Goal: Task Accomplishment & Management: Manage account settings

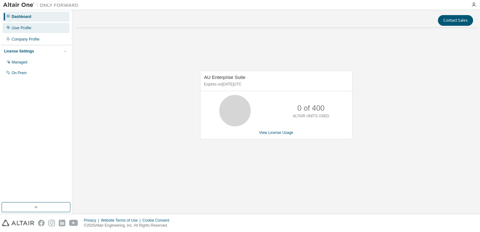
click at [23, 30] on div "User Profile" at bounding box center [36, 28] width 67 height 10
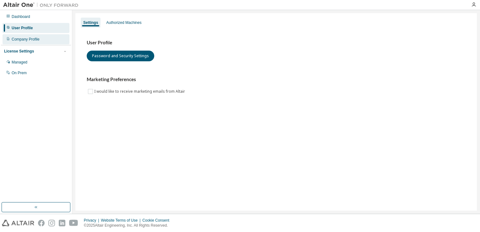
click at [24, 39] on div "Company Profile" at bounding box center [26, 39] width 28 height 5
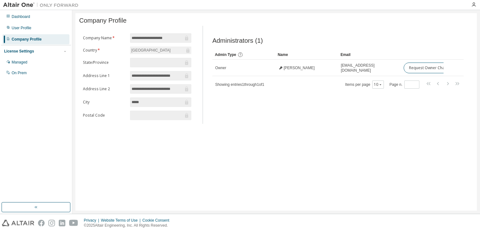
drag, startPoint x: 431, startPoint y: 72, endPoint x: 345, endPoint y: 116, distance: 96.2
click at [342, 118] on div "Administrators (1) Clear Load Save Save As Field Operator Value Select filter S…" at bounding box center [338, 77] width 266 height 94
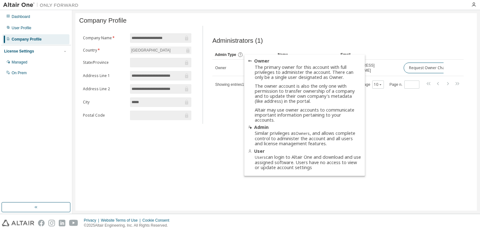
click at [241, 57] on icon at bounding box center [240, 55] width 6 height 6
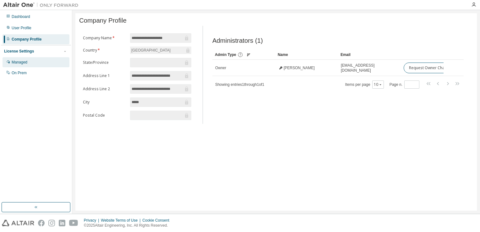
click at [30, 65] on div "Managed" at bounding box center [36, 62] width 67 height 10
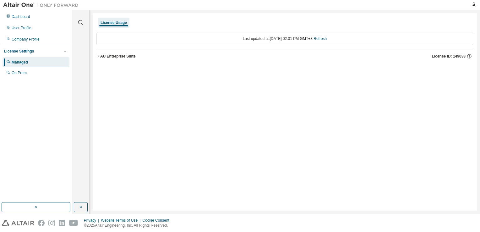
click at [100, 55] on icon "button" at bounding box center [98, 56] width 4 height 4
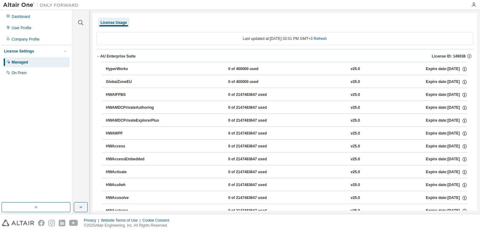
click at [242, 68] on div "0 of 400000 used" at bounding box center [256, 69] width 57 height 6
click at [118, 68] on div "HyperWorks" at bounding box center [134, 69] width 57 height 6
click at [121, 81] on div "GlobalZoneEU" at bounding box center [134, 82] width 57 height 6
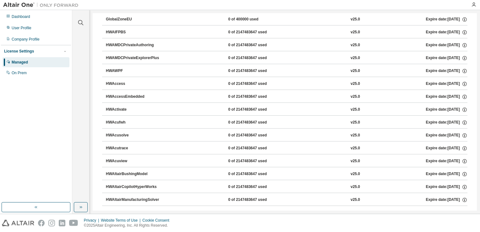
scroll to position [63, 0]
click at [119, 90] on button "HWAccessEmbedded 0 of 2147483647 used v25.0 Expire date: 2026-09-01" at bounding box center [286, 96] width 361 height 14
click at [24, 73] on div "On Prem" at bounding box center [19, 72] width 15 height 5
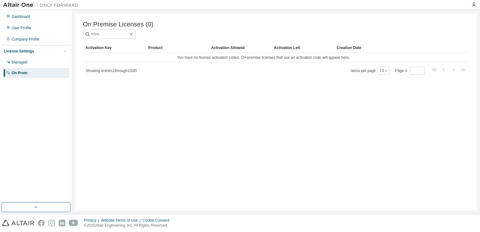
click at [216, 71] on div "Showing entries 1 through 10 of 0 Items per page 10 Page n. *" at bounding box center [276, 70] width 386 height 9
click at [24, 27] on div "User Profile" at bounding box center [22, 27] width 20 height 5
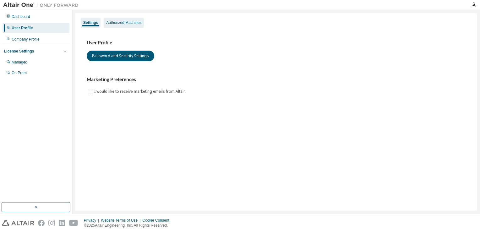
click at [112, 26] on div "Authorized Machines" at bounding box center [124, 23] width 40 height 10
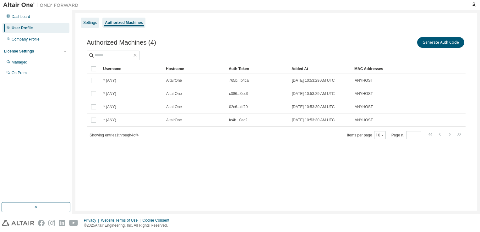
click at [89, 21] on div "Settings" at bounding box center [90, 22] width 14 height 5
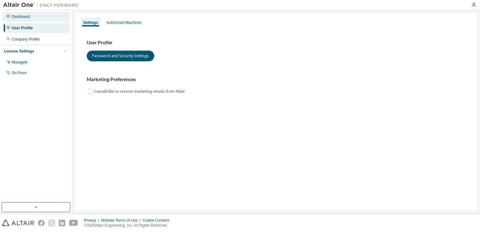
click at [25, 16] on div "Dashboard" at bounding box center [21, 16] width 19 height 5
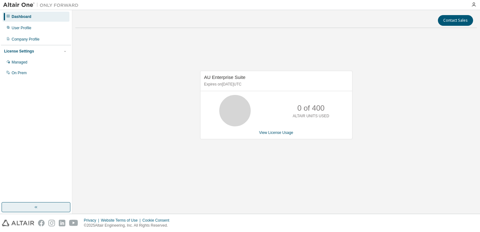
click at [34, 207] on icon "button" at bounding box center [36, 206] width 5 height 5
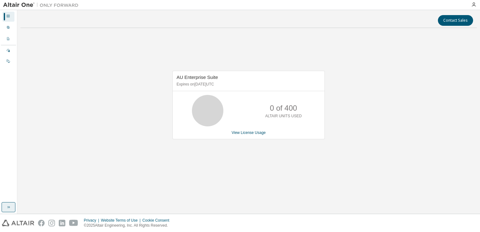
click at [11, 208] on icon "button" at bounding box center [8, 206] width 5 height 5
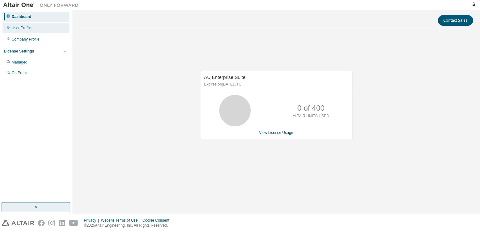
click at [30, 29] on div "User Profile" at bounding box center [22, 27] width 20 height 5
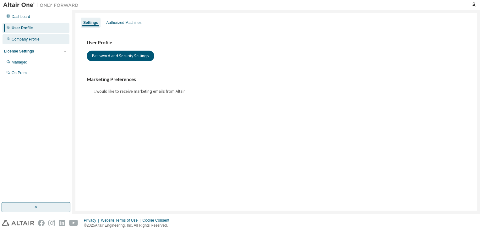
click at [30, 38] on div "Company Profile" at bounding box center [26, 39] width 28 height 5
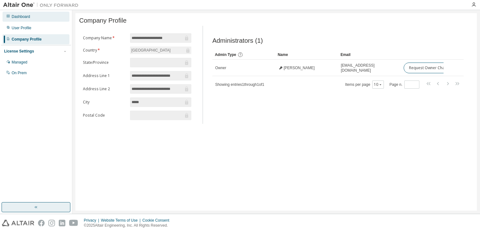
click at [27, 16] on div "Dashboard" at bounding box center [21, 16] width 19 height 5
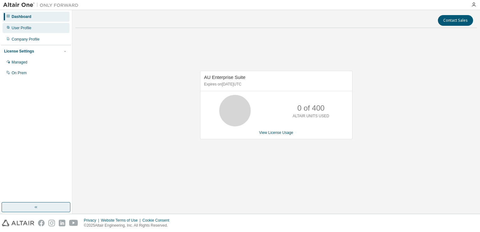
click at [36, 29] on div "User Profile" at bounding box center [36, 28] width 67 height 10
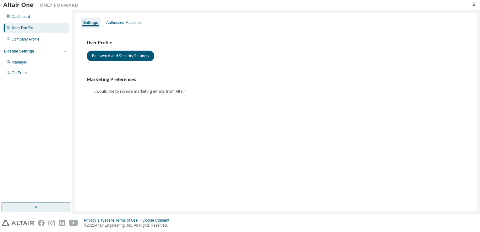
click at [475, 3] on div at bounding box center [473, 4] width 13 height 5
click at [474, 3] on icon "button" at bounding box center [473, 4] width 5 height 5
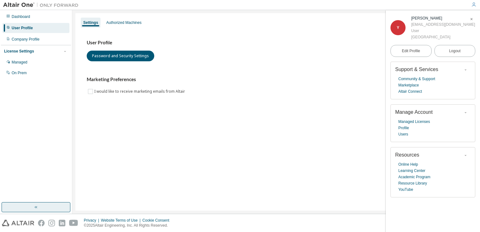
click at [466, 155] on icon "button" at bounding box center [465, 155] width 4 height 4
click at [412, 84] on link "Marketplace" at bounding box center [408, 85] width 20 height 6
click at [30, 36] on div "Company Profile" at bounding box center [36, 39] width 67 height 10
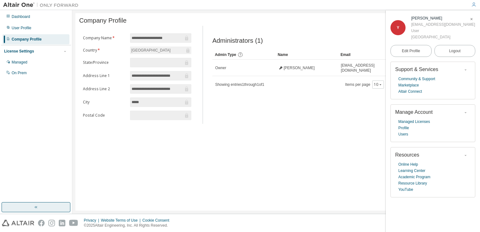
click at [473, 18] on icon "button" at bounding box center [471, 19] width 4 height 4
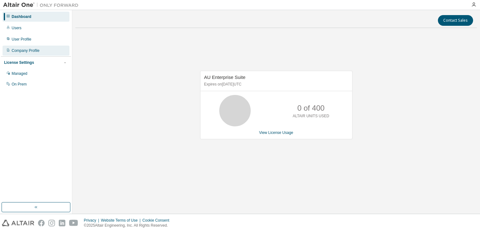
click at [22, 50] on div "Company Profile" at bounding box center [26, 50] width 28 height 5
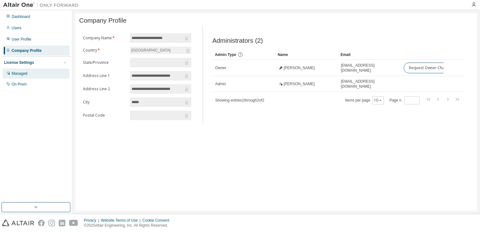
click at [34, 72] on div "Managed" at bounding box center [36, 73] width 67 height 10
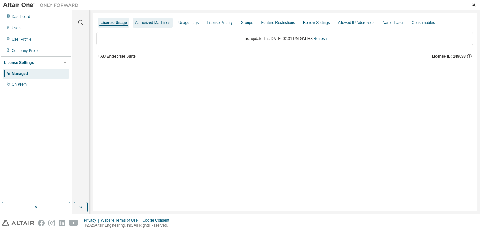
click at [157, 23] on div "Authorized Machines" at bounding box center [152, 22] width 35 height 5
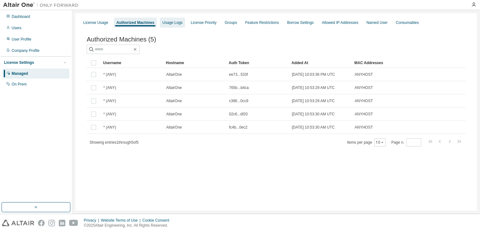
click at [172, 23] on div "Usage Logs" at bounding box center [172, 22] width 20 height 5
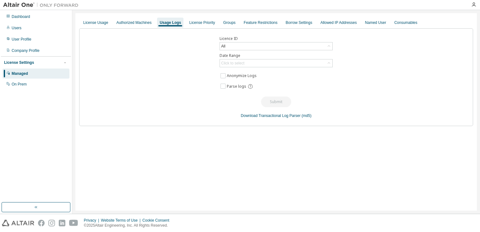
click at [201, 16] on div "License Usage Authorized Machines Usage Logs License Priority Groups Feature Re…" at bounding box center [275, 111] width 401 height 197
click at [201, 20] on div "License Priority" at bounding box center [202, 22] width 26 height 5
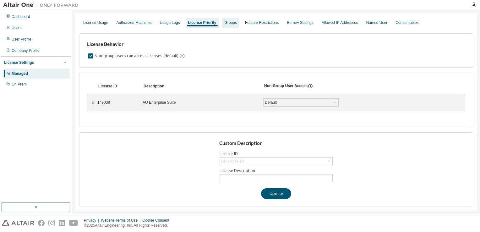
click at [226, 23] on div "Groups" at bounding box center [231, 22] width 12 height 5
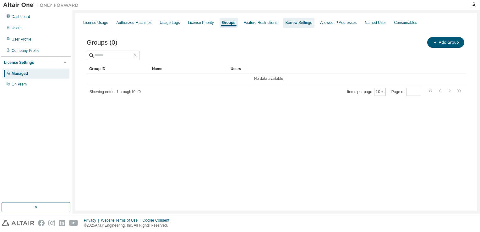
click at [292, 24] on div "Borrow Settings" at bounding box center [298, 22] width 27 height 5
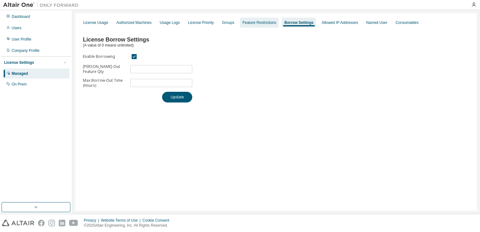
click at [259, 24] on div "Feature Restrictions" at bounding box center [259, 22] width 34 height 5
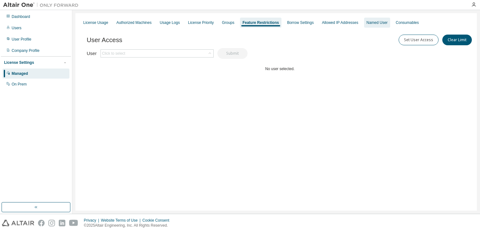
click at [366, 22] on div "Named User" at bounding box center [376, 22] width 21 height 5
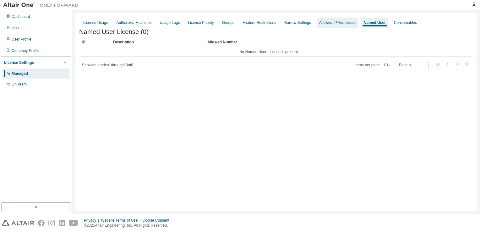
click at [338, 23] on div "Allowed IP Addresses" at bounding box center [337, 22] width 36 height 5
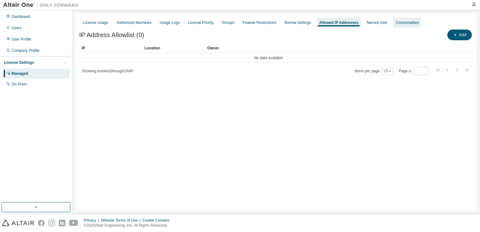
click at [399, 24] on div "Consumables" at bounding box center [407, 22] width 23 height 5
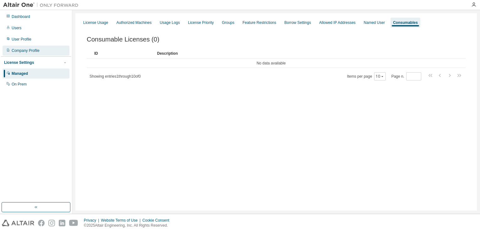
click at [20, 49] on div "Company Profile" at bounding box center [26, 50] width 28 height 5
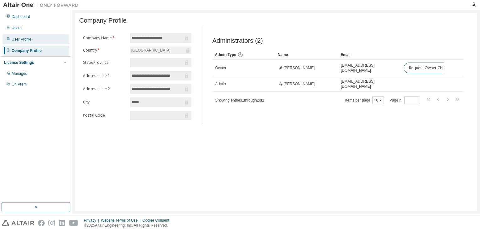
click at [20, 43] on div "User Profile" at bounding box center [36, 39] width 67 height 10
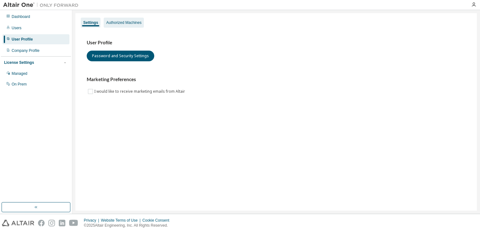
click at [128, 23] on div "Authorized Machines" at bounding box center [123, 22] width 35 height 5
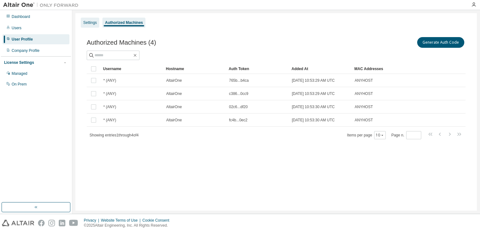
click at [89, 23] on div "Settings" at bounding box center [90, 22] width 14 height 5
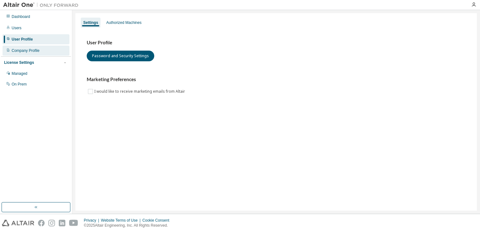
click at [45, 50] on div "Company Profile" at bounding box center [36, 51] width 67 height 10
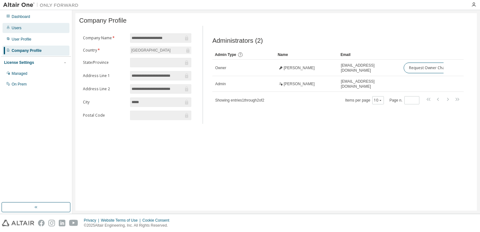
click at [26, 27] on div "Users" at bounding box center [36, 28] width 67 height 10
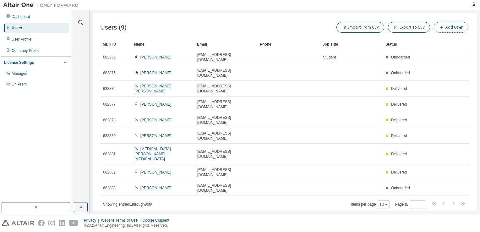
click at [447, 31] on button "Add User" at bounding box center [451, 27] width 34 height 11
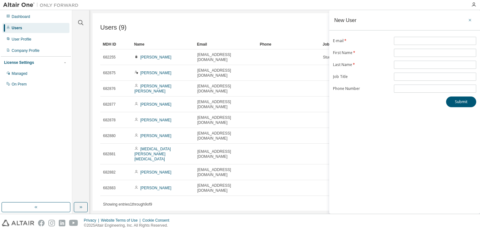
click at [470, 22] on icon "button" at bounding box center [470, 20] width 4 height 5
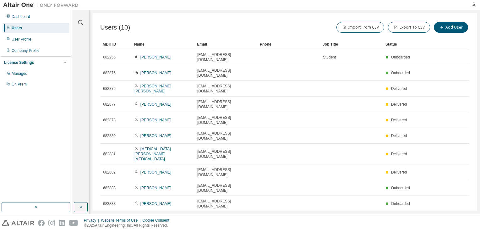
click at [474, 3] on icon "button" at bounding box center [473, 4] width 5 height 5
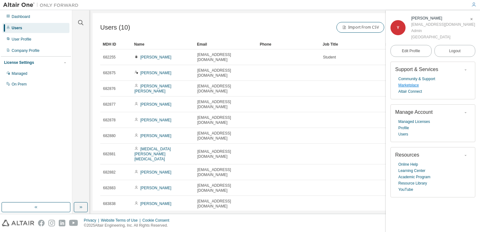
click at [409, 87] on link "Marketplace" at bounding box center [408, 85] width 20 height 6
click at [470, 19] on icon "button" at bounding box center [471, 19] width 4 height 4
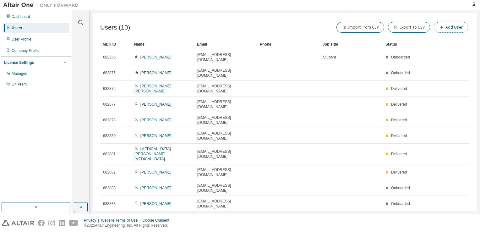
click at [450, 28] on button "Add User" at bounding box center [451, 27] width 34 height 11
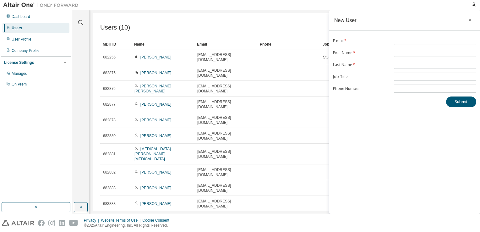
click at [470, 19] on icon "button" at bounding box center [470, 20] width 4 height 5
